Goal: Information Seeking & Learning: Learn about a topic

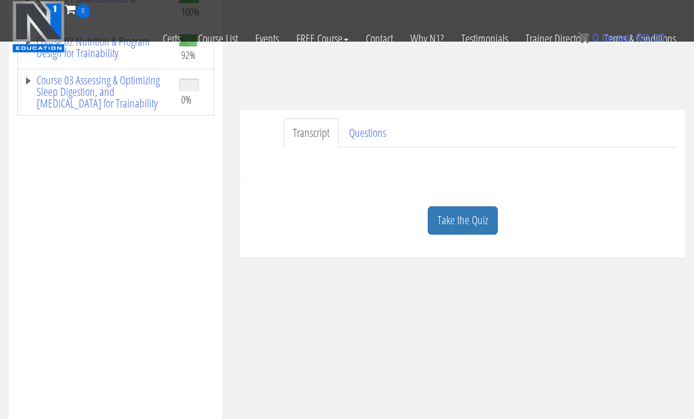
scroll to position [231, 0]
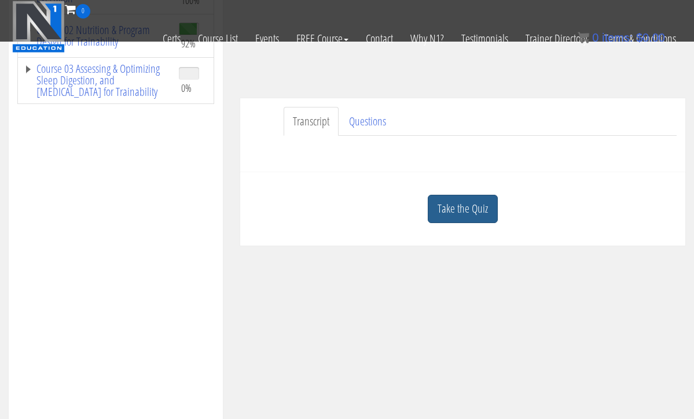
click at [447, 207] on link "Take the Quiz" at bounding box center [463, 209] width 70 height 28
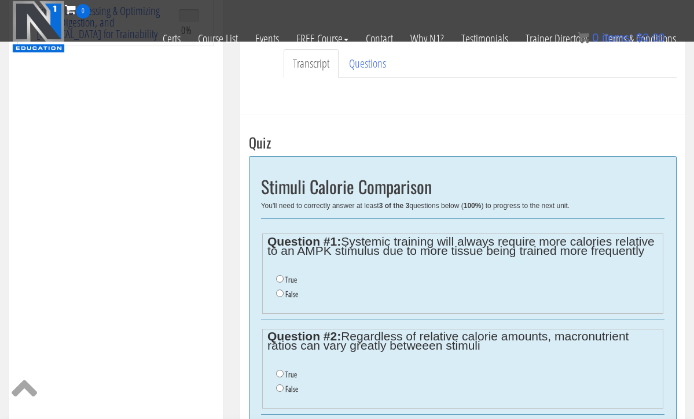
scroll to position [290, 0]
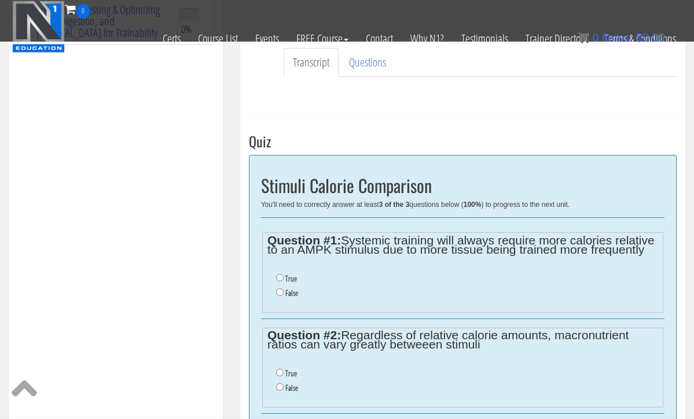
click at [278, 277] on input "True" at bounding box center [280, 278] width 8 height 8
radio input "true"
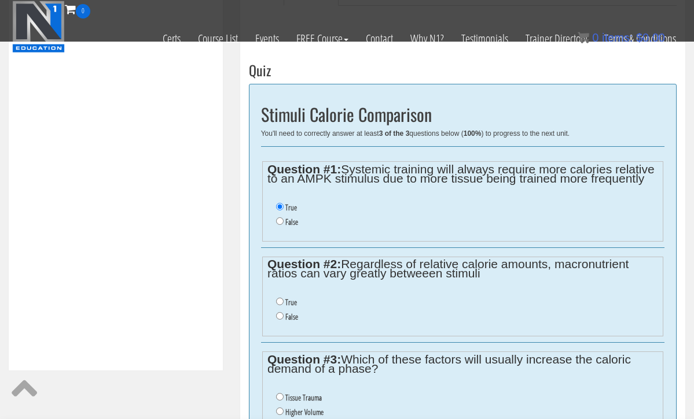
scroll to position [362, 0]
click at [280, 297] on input "True" at bounding box center [280, 301] width 8 height 8
radio input "true"
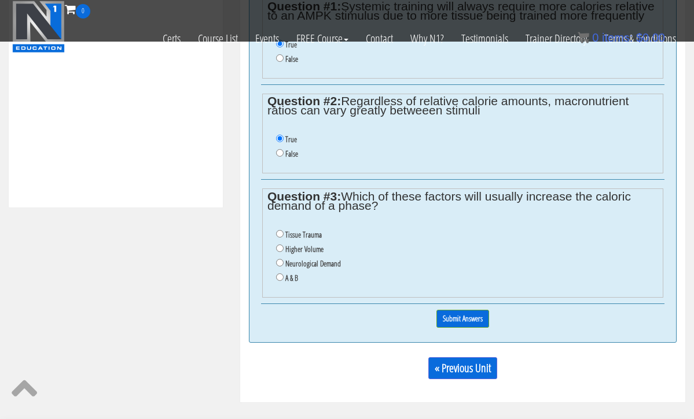
scroll to position [526, 0]
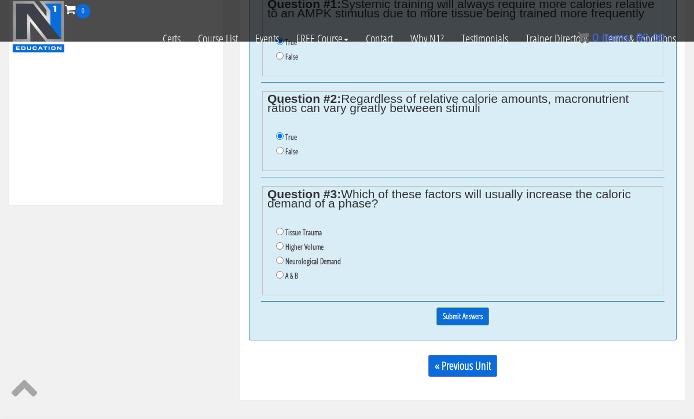
click at [280, 242] on input "Higher Volume" at bounding box center [280, 246] width 8 height 8
radio input "true"
click at [280, 242] on input "Higher Volume" at bounding box center [280, 246] width 8 height 8
click at [278, 271] on input "A & B" at bounding box center [280, 275] width 8 height 8
radio input "true"
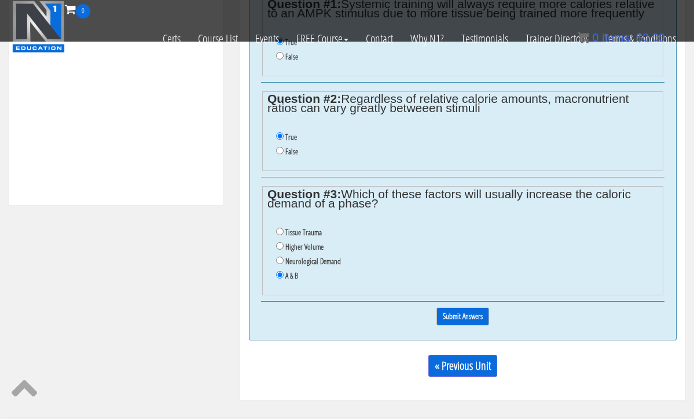
click at [459, 308] on input "Submit Answers" at bounding box center [462, 317] width 53 height 18
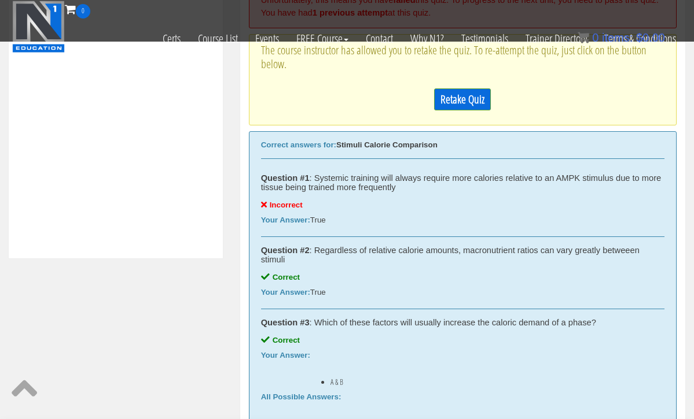
scroll to position [386, 0]
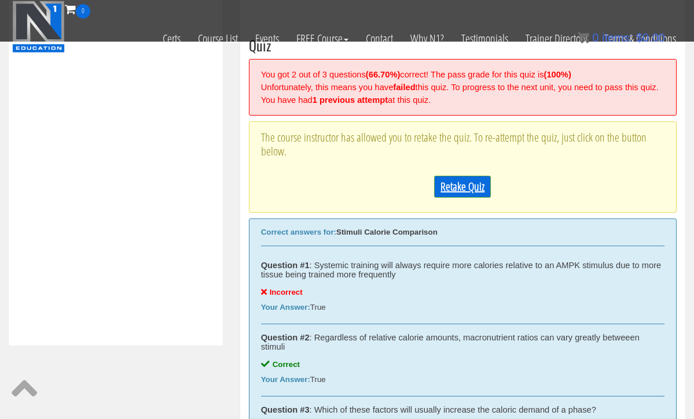
click at [449, 191] on link "Retake Quiz" at bounding box center [462, 187] width 57 height 22
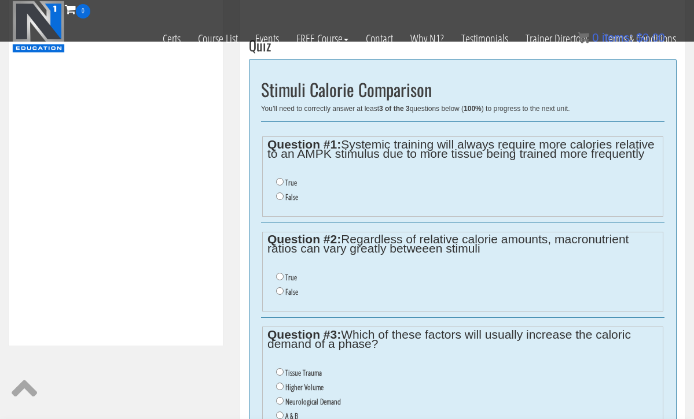
click at [277, 193] on input "False" at bounding box center [280, 197] width 8 height 8
radio input "true"
click at [279, 273] on input "True" at bounding box center [280, 277] width 8 height 8
radio input "true"
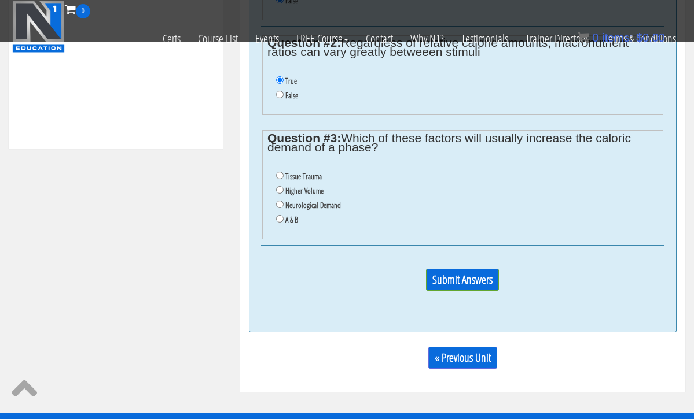
scroll to position [583, 0]
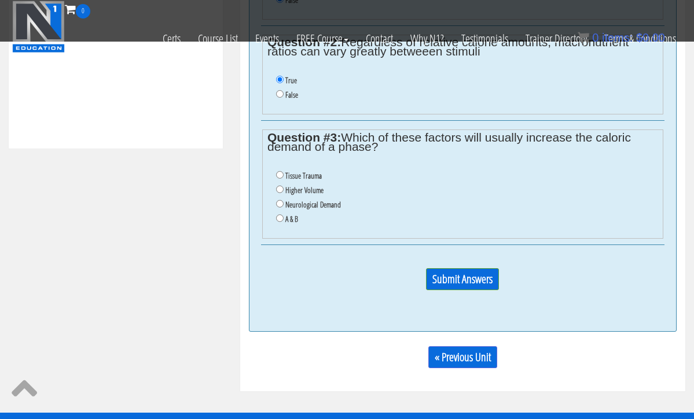
click at [278, 215] on input "A & B" at bounding box center [280, 219] width 8 height 8
radio input "true"
click at [445, 268] on input "Submit Answers" at bounding box center [462, 279] width 73 height 22
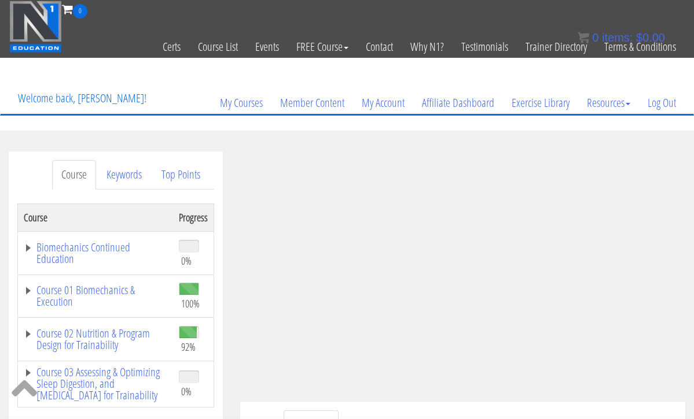
scroll to position [0, 0]
click at [660, 107] on link "Log Out" at bounding box center [662, 103] width 46 height 56
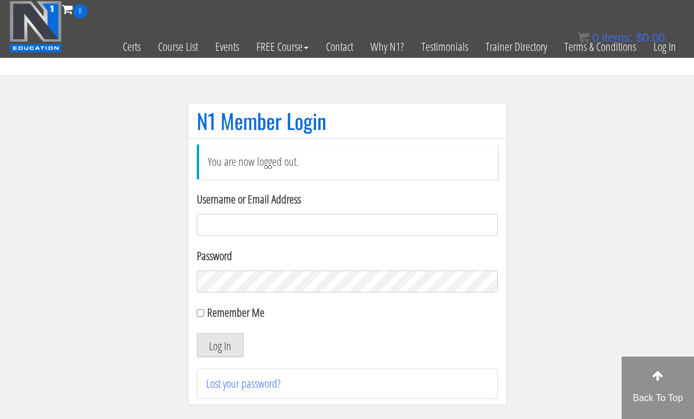
drag, startPoint x: 693, startPoint y: 3, endPoint x: 569, endPoint y: 108, distance: 161.8
click at [569, 109] on section "N1 Member Login You are now logged out. Username or Email Address Password Reme…" at bounding box center [347, 260] width 694 height 370
click at [289, 233] on input "Username or Email Address" at bounding box center [347, 225] width 301 height 22
type input "[EMAIL_ADDRESS][DOMAIN_NAME]"
click at [219, 345] on button "Log In" at bounding box center [220, 345] width 47 height 24
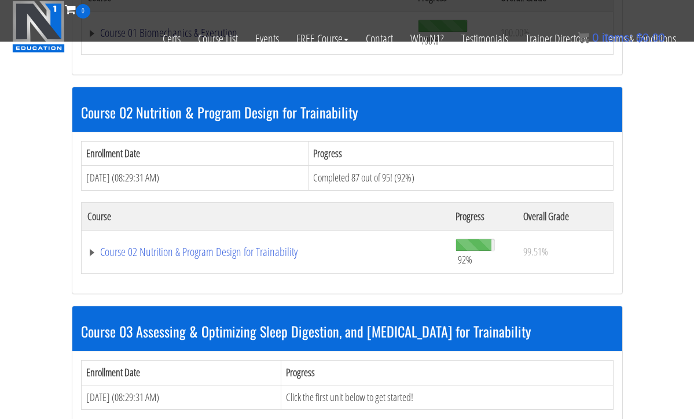
scroll to position [509, 0]
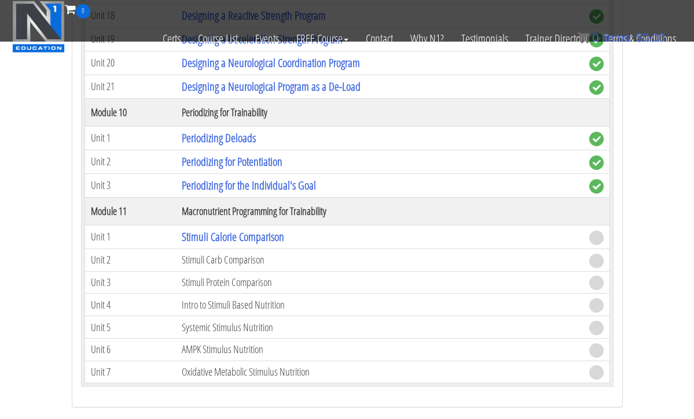
scroll to position [2953, 0]
click at [248, 233] on link "Stimuli Calorie Comparison" at bounding box center [233, 237] width 102 height 16
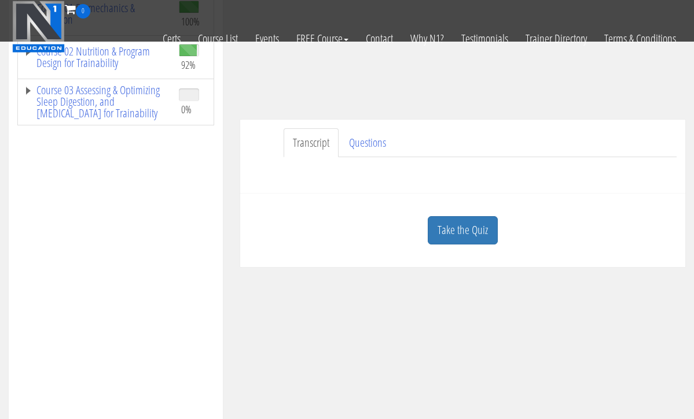
scroll to position [211, 0]
click at [441, 231] on link "Take the Quiz" at bounding box center [463, 229] width 70 height 28
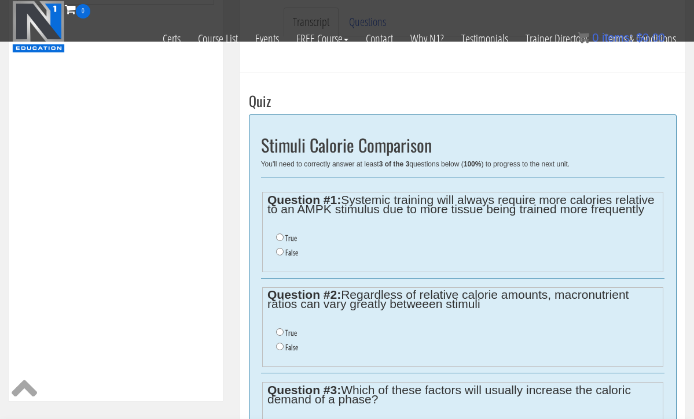
scroll to position [339, 0]
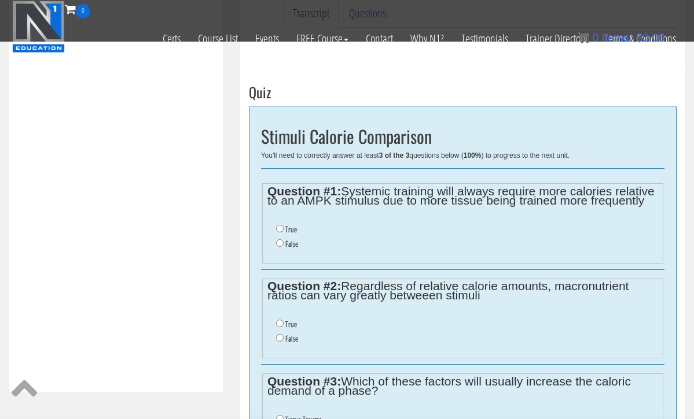
click at [278, 240] on input "False" at bounding box center [280, 244] width 8 height 8
radio input "true"
click at [278, 320] on input "True" at bounding box center [280, 324] width 8 height 8
radio input "true"
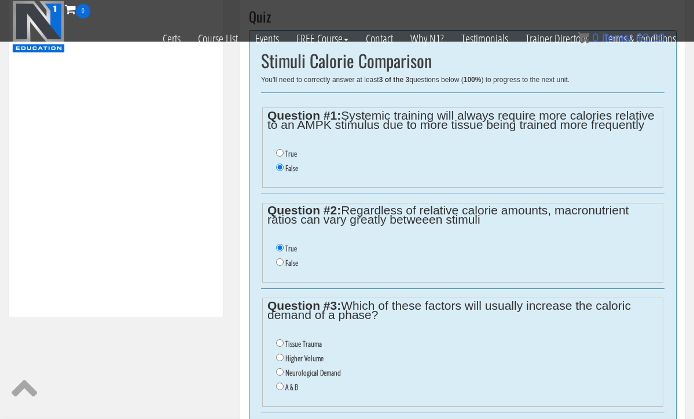
scroll to position [426, 0]
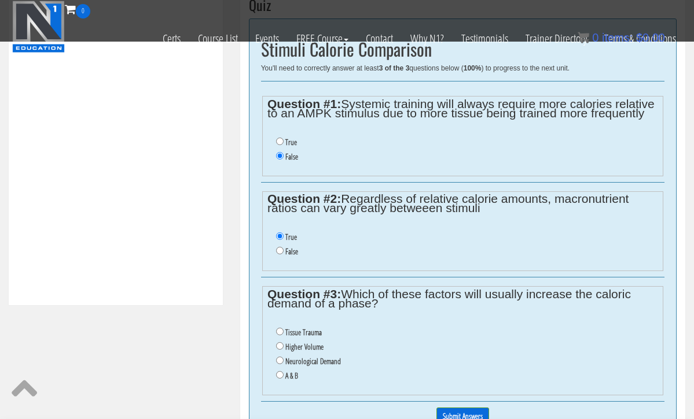
click at [280, 371] on input "A & B" at bounding box center [280, 375] width 8 height 8
radio input "true"
click at [470, 408] on input "Submit Answers" at bounding box center [462, 417] width 53 height 18
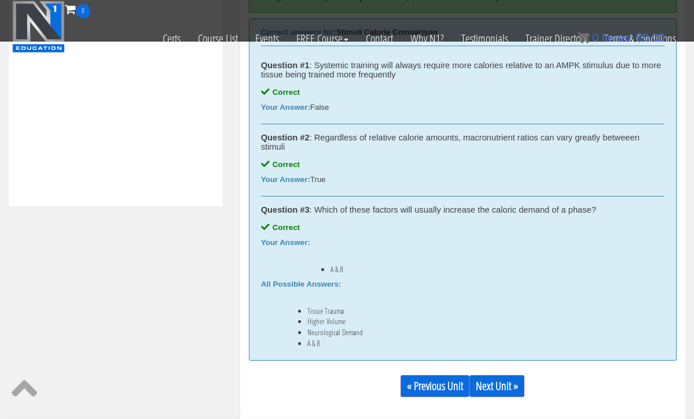
scroll to position [553, 0]
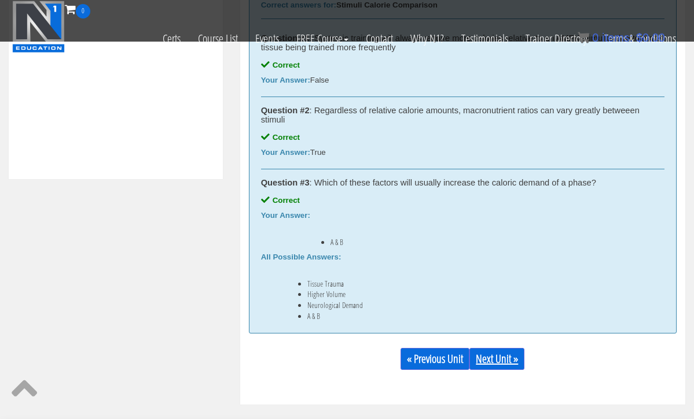
click at [502, 362] on link "Next Unit »" at bounding box center [496, 359] width 55 height 22
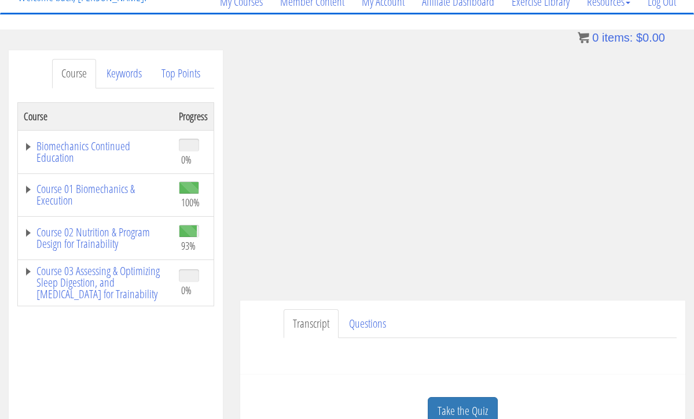
scroll to position [102, 0]
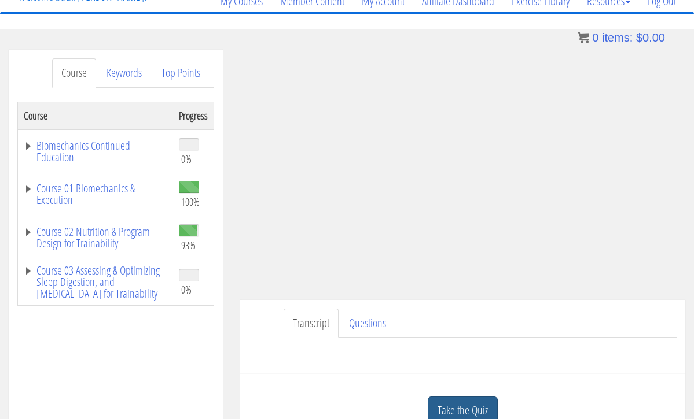
click at [482, 410] on link "Take the Quiz" at bounding box center [463, 411] width 70 height 28
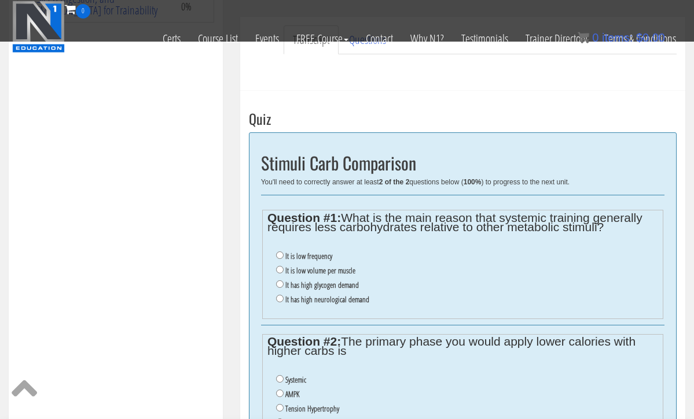
scroll to position [314, 0]
click at [277, 265] on input "It is low volume per muscle" at bounding box center [280, 269] width 8 height 8
radio input "true"
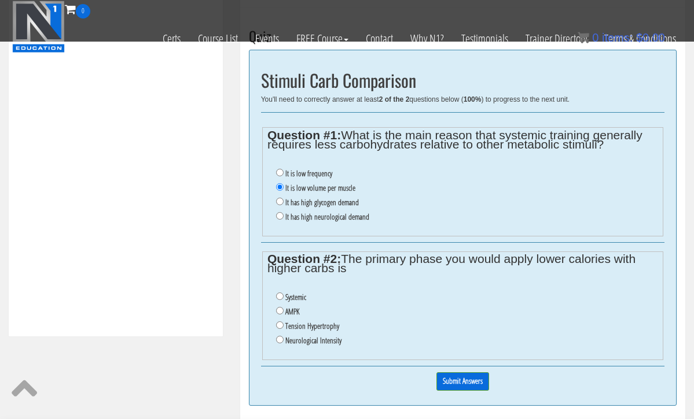
scroll to position [397, 0]
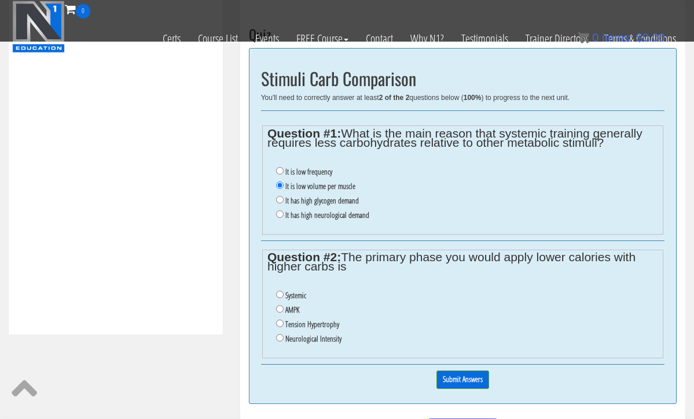
click at [279, 305] on input "AMPK" at bounding box center [280, 309] width 8 height 8
radio input "true"
click at [279, 305] on input "AMPK" at bounding box center [280, 309] width 8 height 8
click at [459, 371] on input "Submit Answers" at bounding box center [462, 380] width 53 height 18
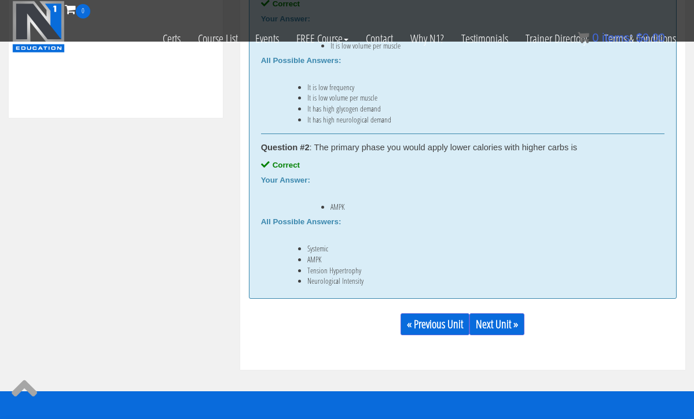
scroll to position [615, 0]
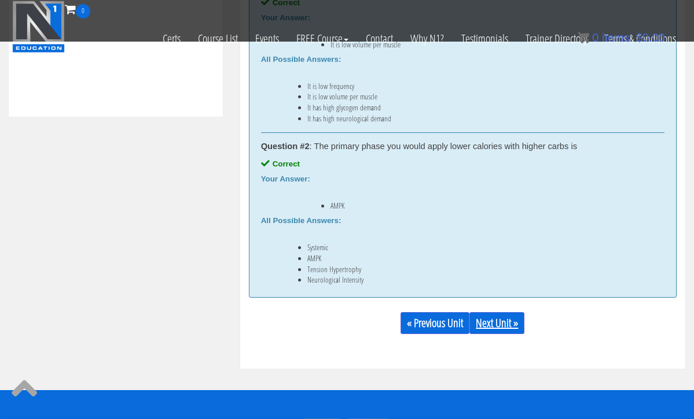
click at [508, 326] on link "Next Unit »" at bounding box center [496, 323] width 55 height 22
